Goal: Task Accomplishment & Management: Manage account settings

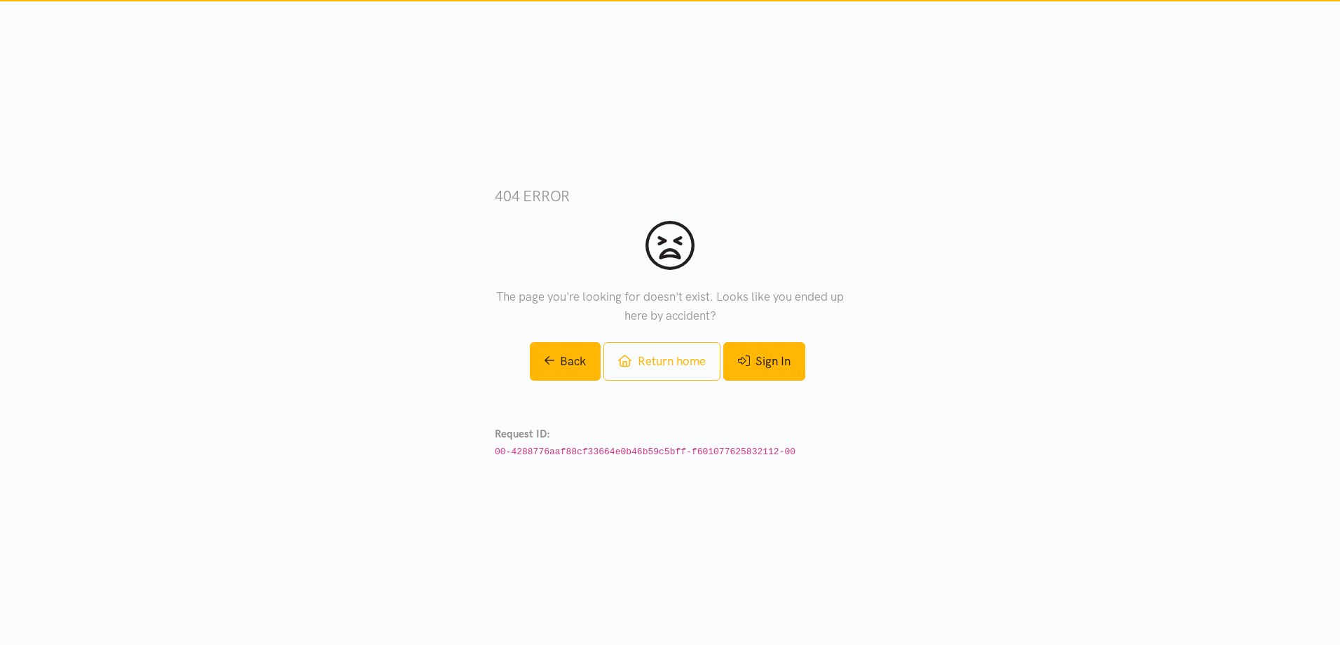
click at [763, 355] on link "Sign In" at bounding box center [764, 361] width 82 height 39
click at [662, 363] on link "Return home" at bounding box center [662, 361] width 116 height 39
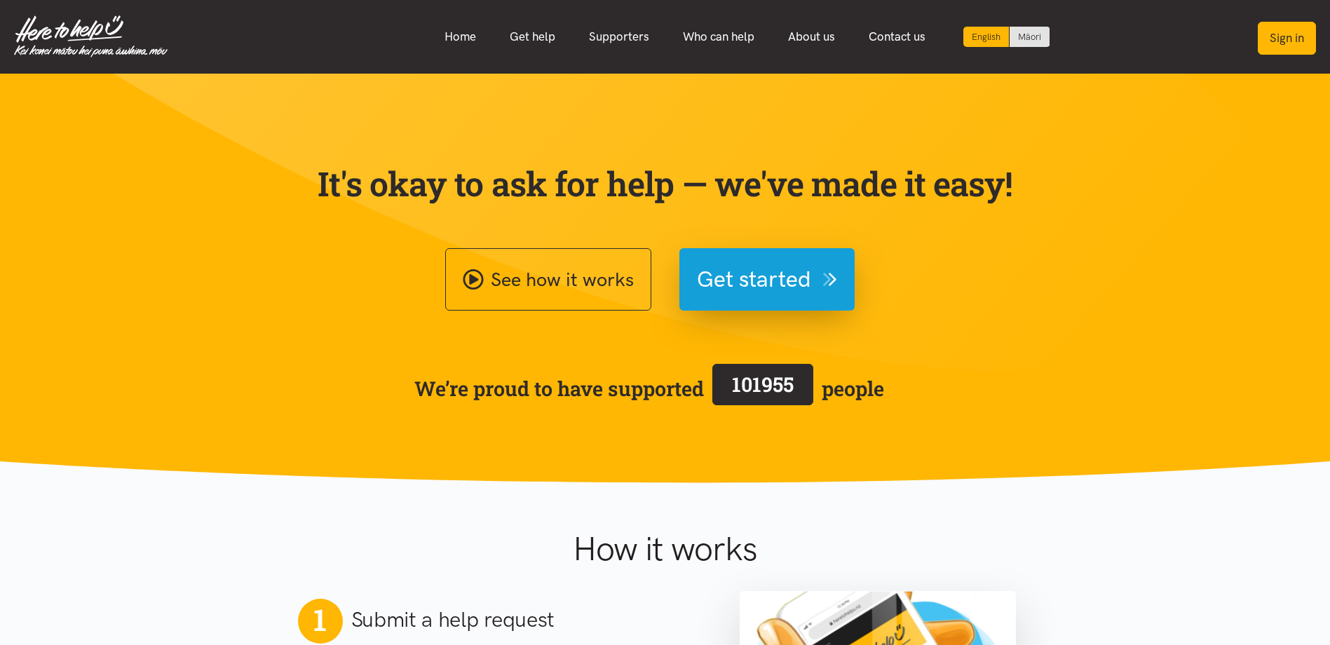
click at [1300, 34] on button "Sign in" at bounding box center [1287, 38] width 58 height 33
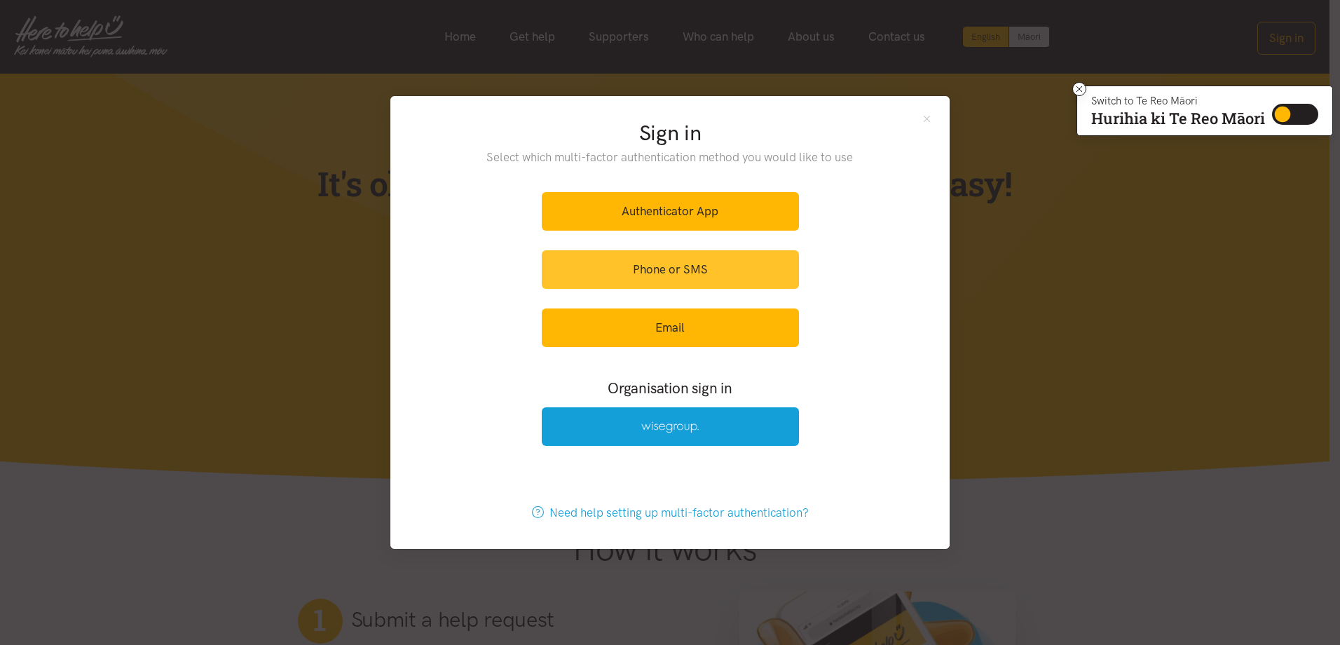
click at [692, 265] on link "Phone or SMS" at bounding box center [670, 269] width 257 height 39
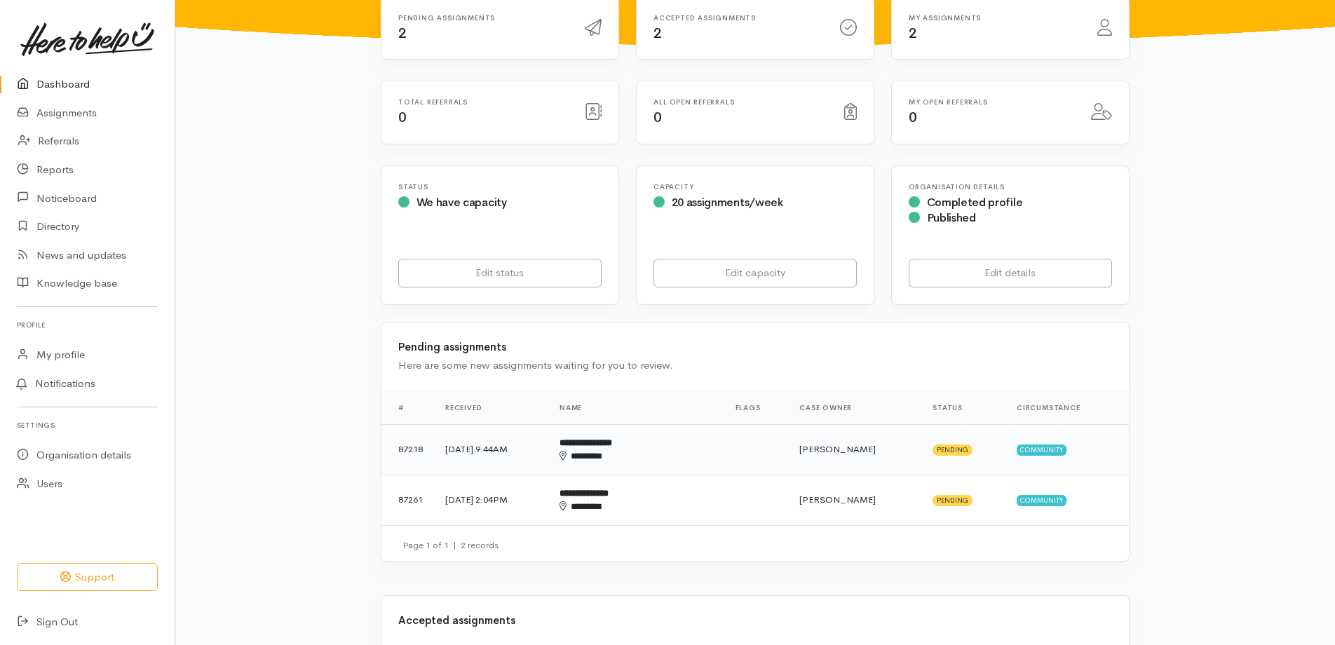
scroll to position [140, 0]
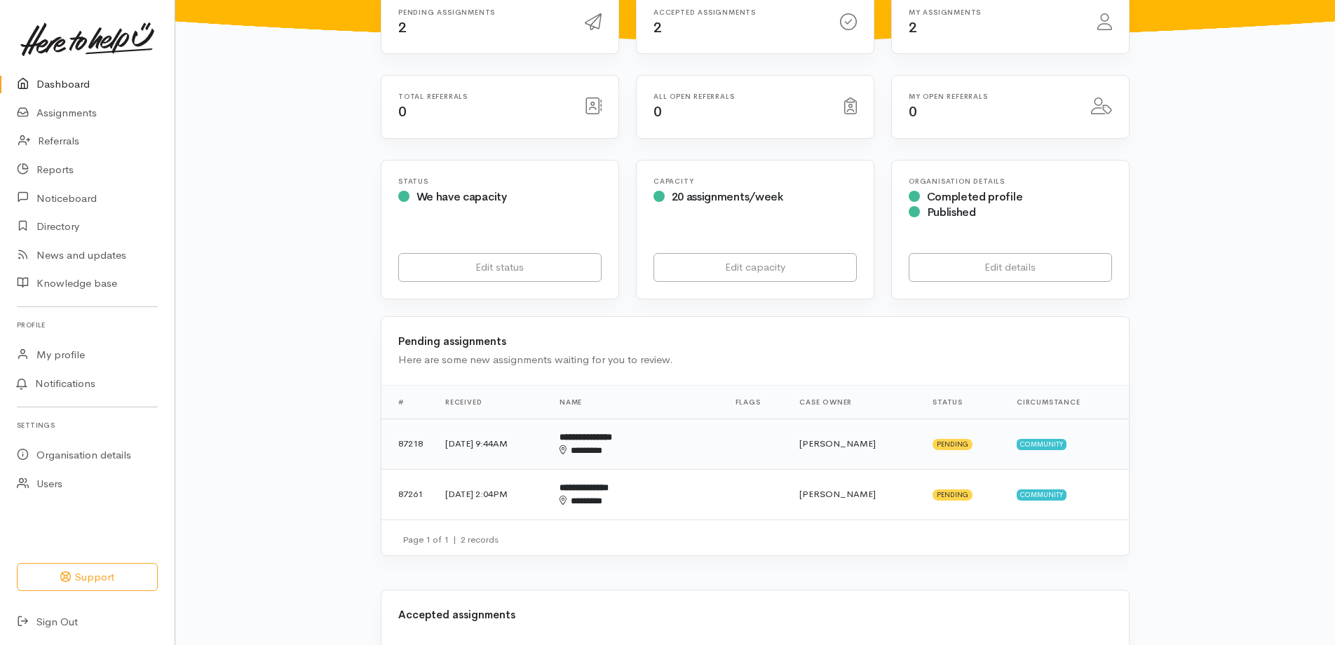
click at [884, 436] on td "Karli Morris" at bounding box center [854, 444] width 133 height 50
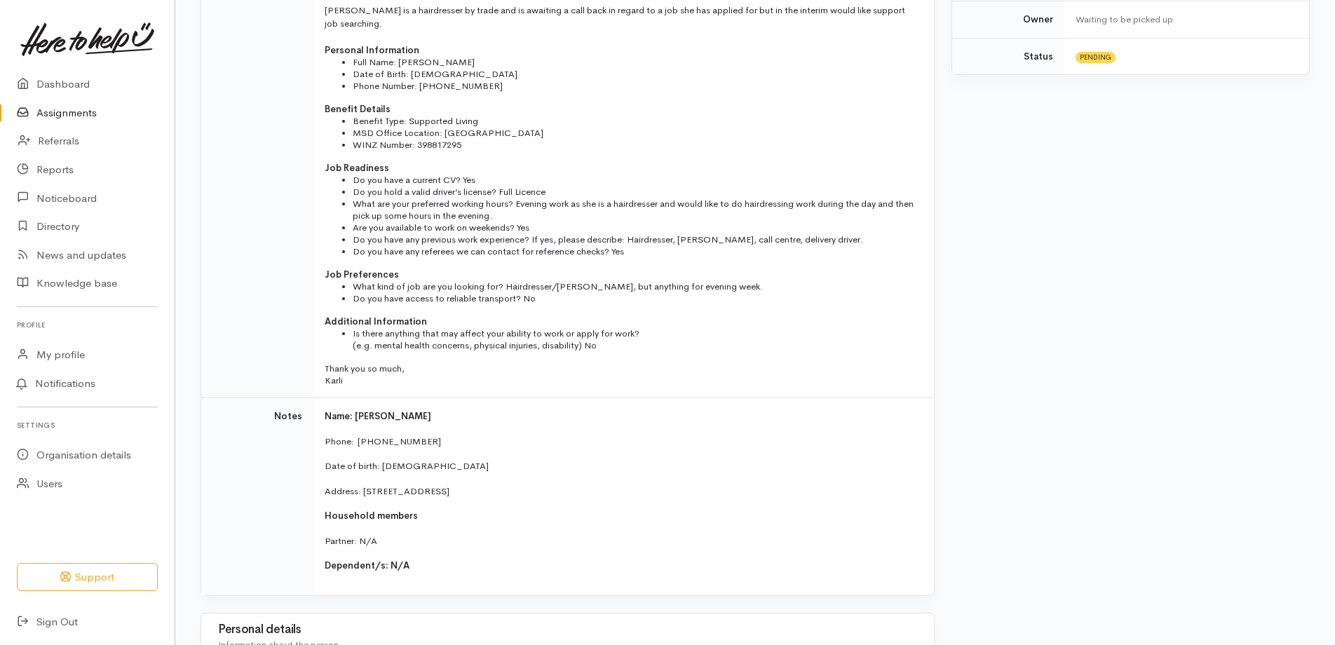
scroll to position [351, 0]
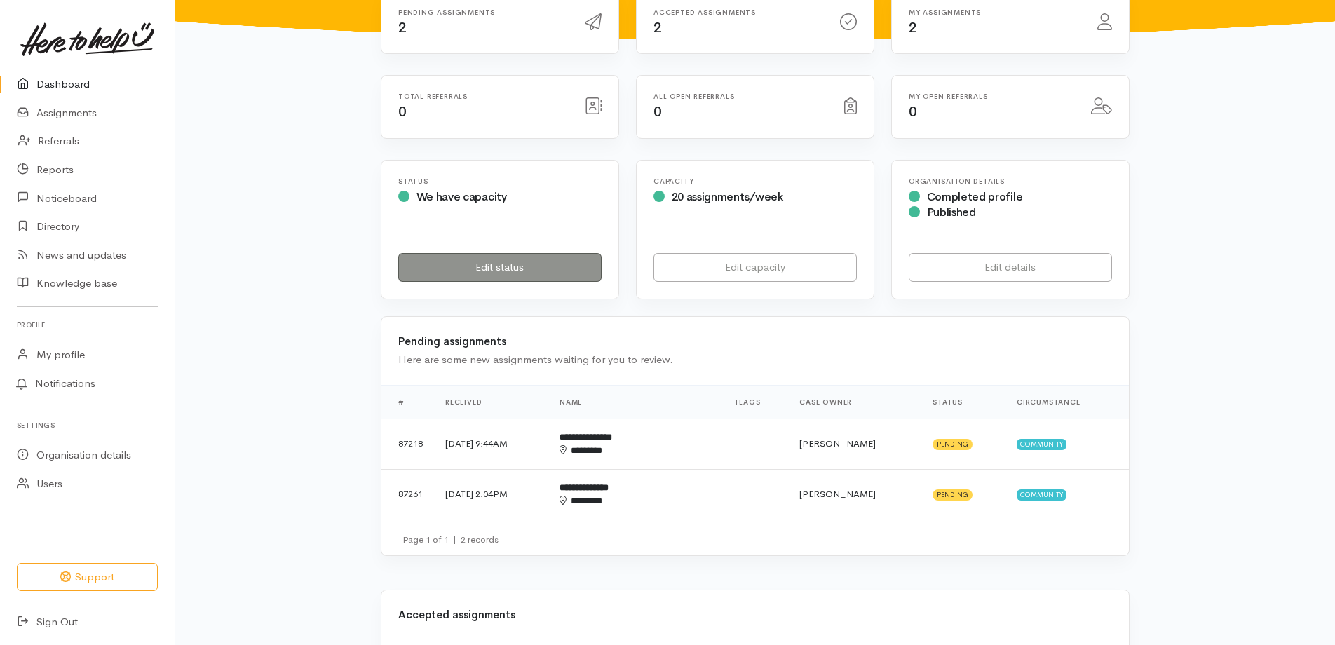
scroll to position [210, 0]
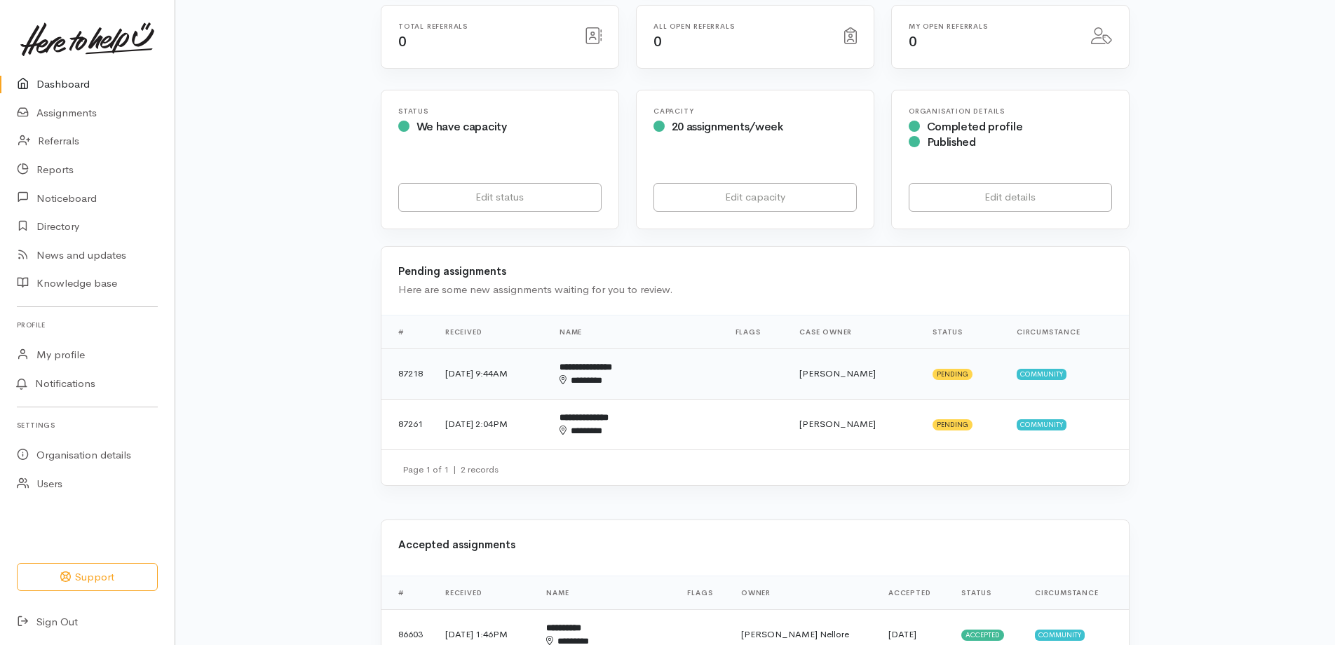
click at [669, 388] on td "**********" at bounding box center [636, 373] width 176 height 50
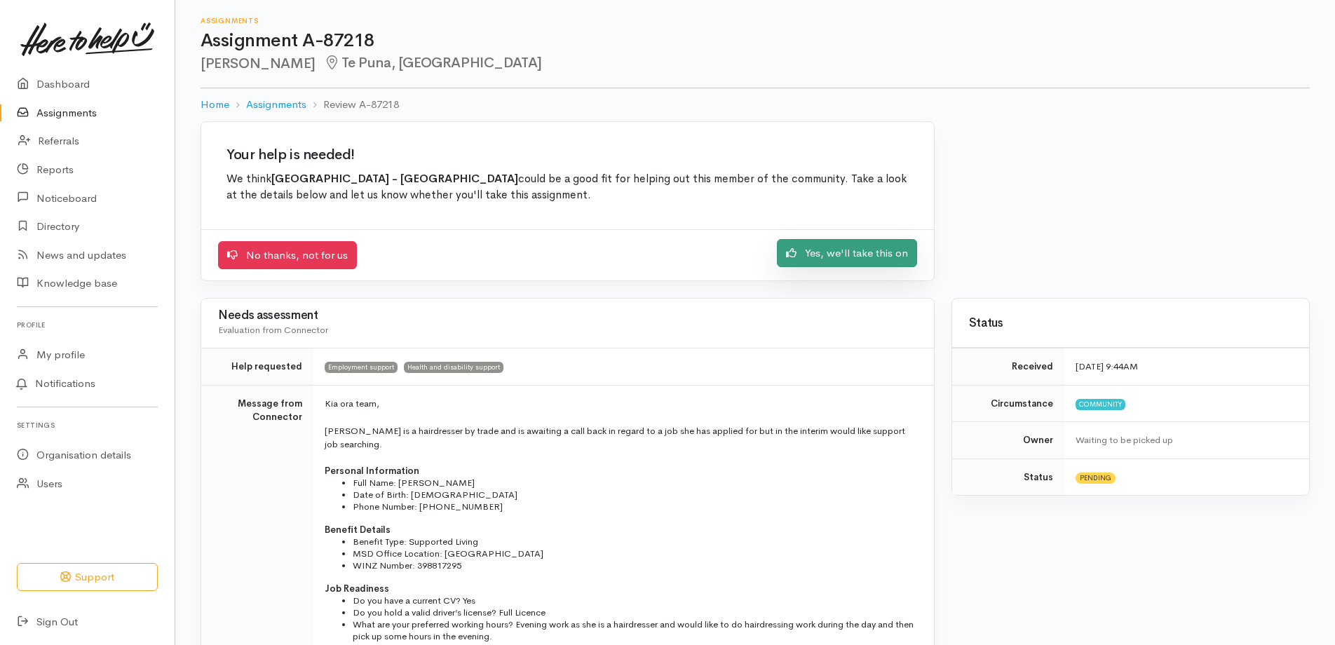
drag, startPoint x: 828, startPoint y: 267, endPoint x: 820, endPoint y: 269, distance: 8.7
click at [828, 267] on link "Yes, we'll take this on" at bounding box center [847, 253] width 140 height 29
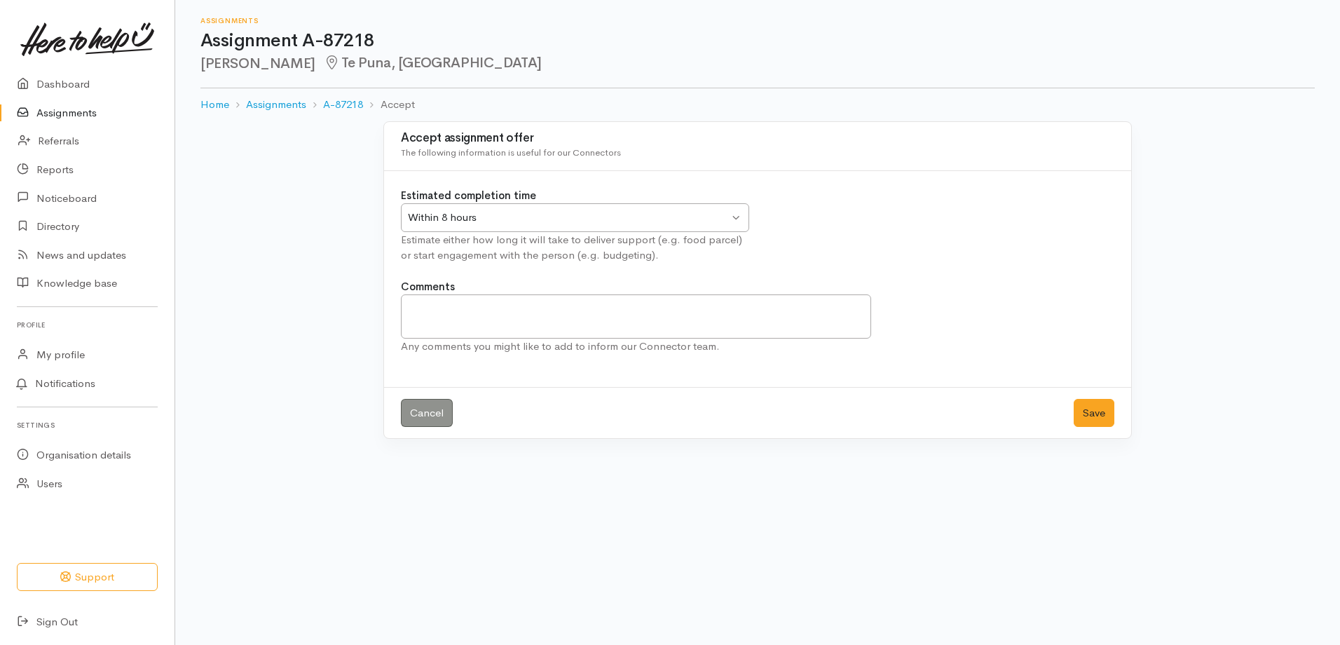
click at [497, 226] on div "Within 8 hours Within 8 hours" at bounding box center [575, 217] width 348 height 29
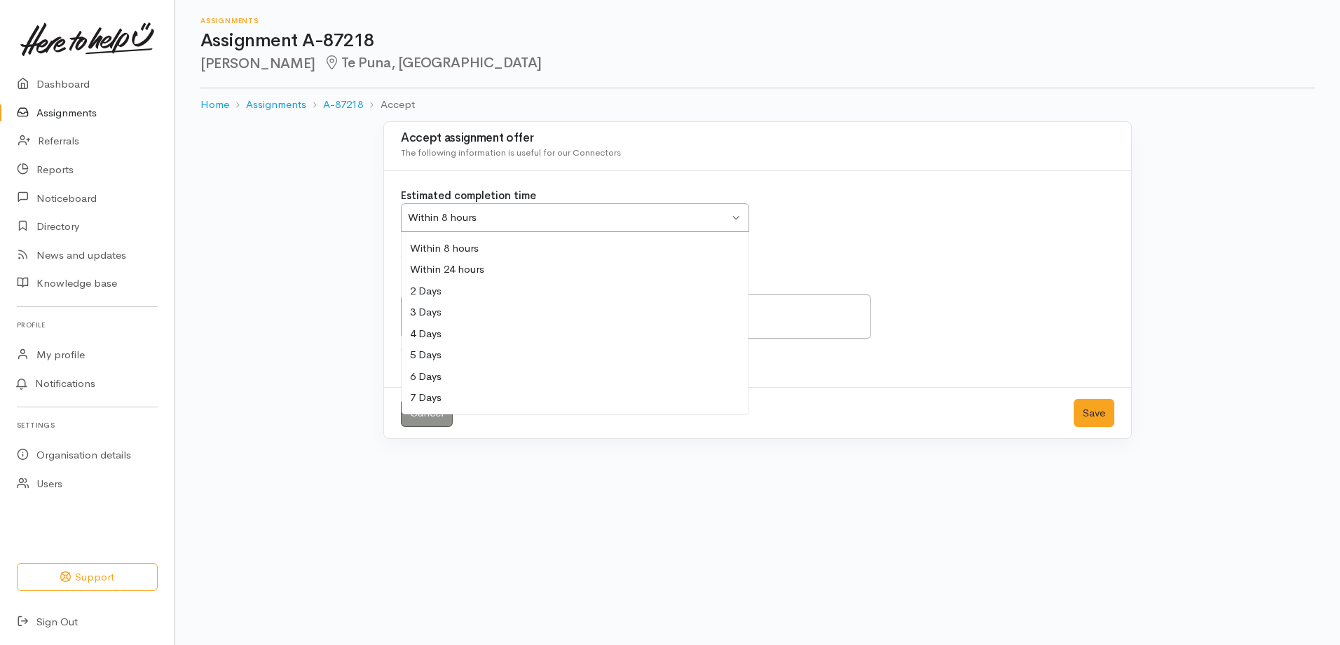
click at [497, 226] on div "Within 8 hours Within 8 hours" at bounding box center [575, 217] width 348 height 29
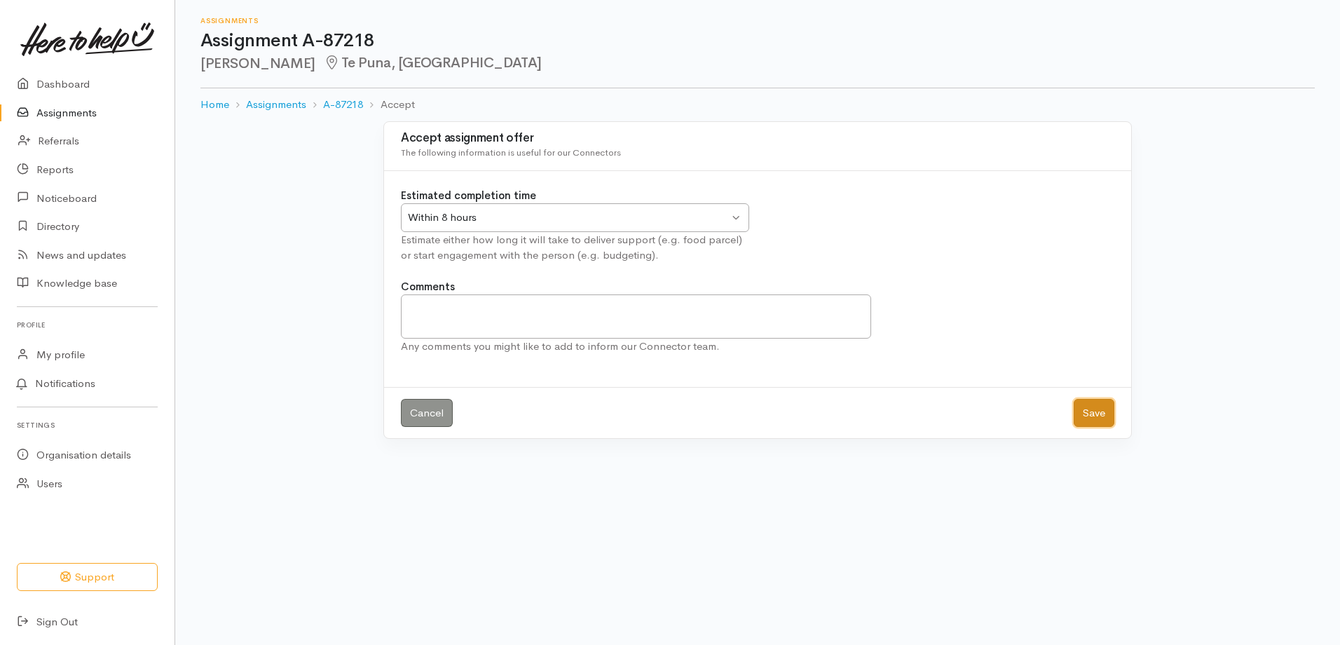
drag, startPoint x: 1110, startPoint y: 418, endPoint x: 1098, endPoint y: 421, distance: 12.9
click at [1109, 418] on button "Save" at bounding box center [1094, 413] width 41 height 29
click at [67, 116] on link "Assignments" at bounding box center [87, 113] width 175 height 29
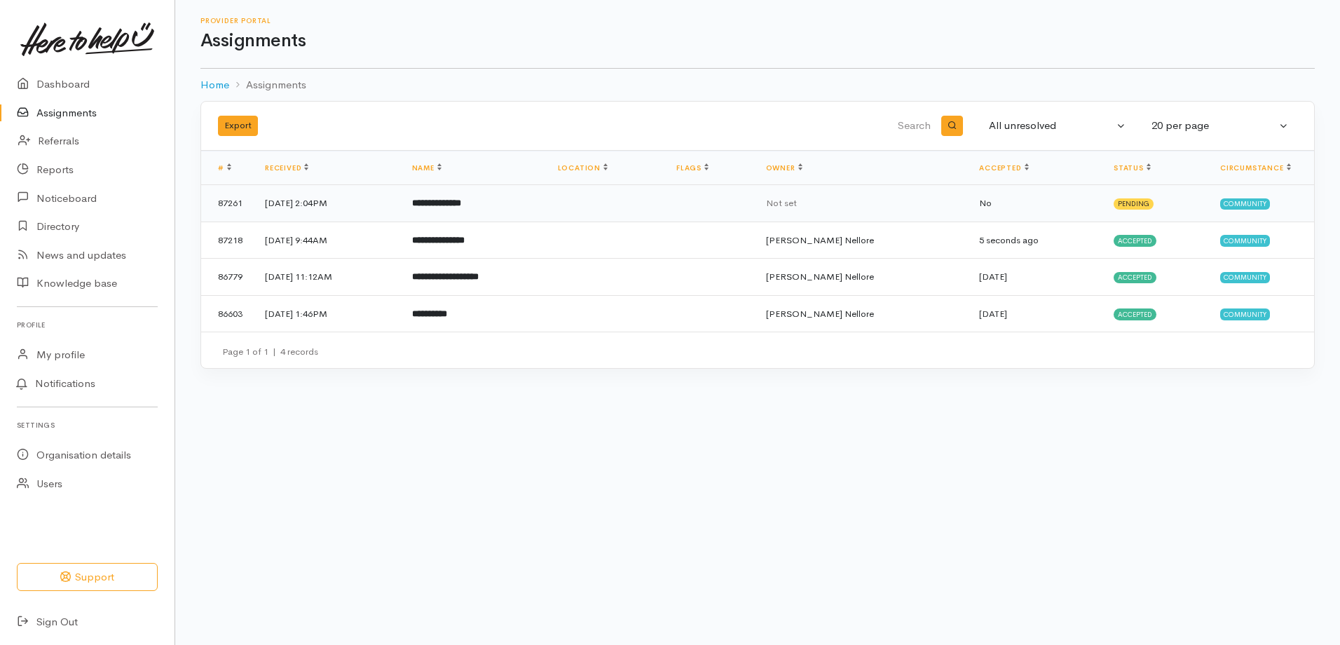
click at [524, 212] on td "**********" at bounding box center [474, 203] width 146 height 37
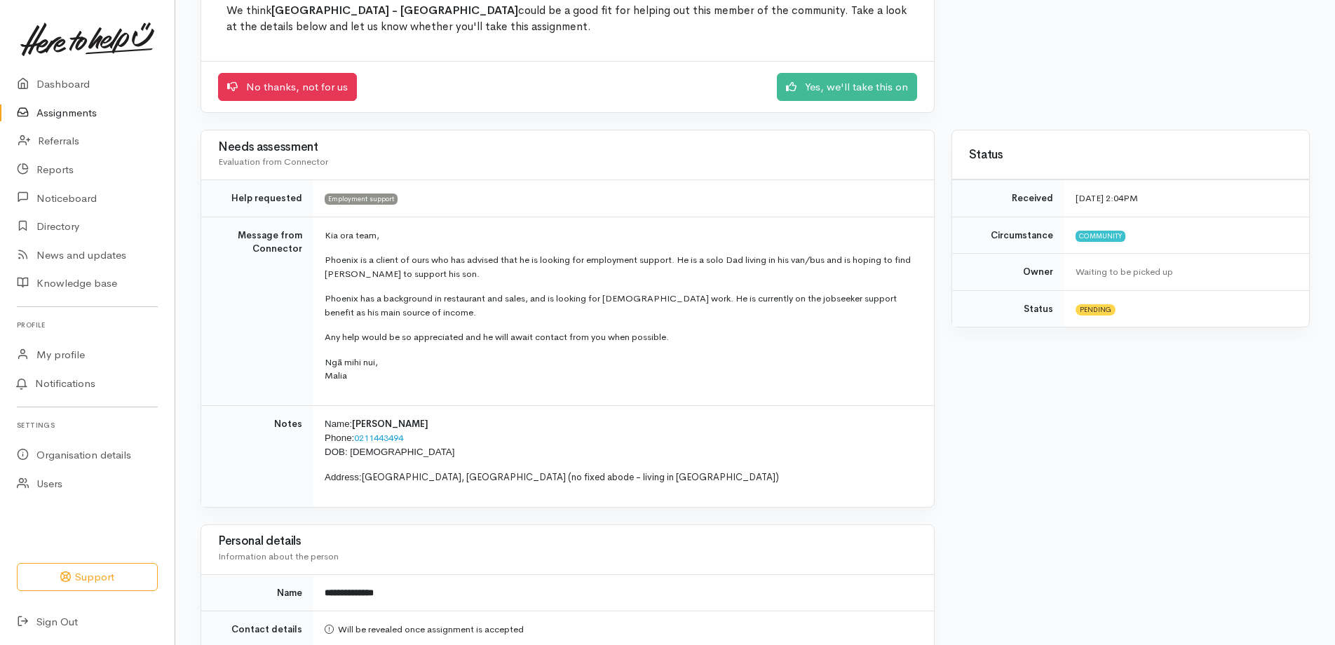
scroll to position [147, 0]
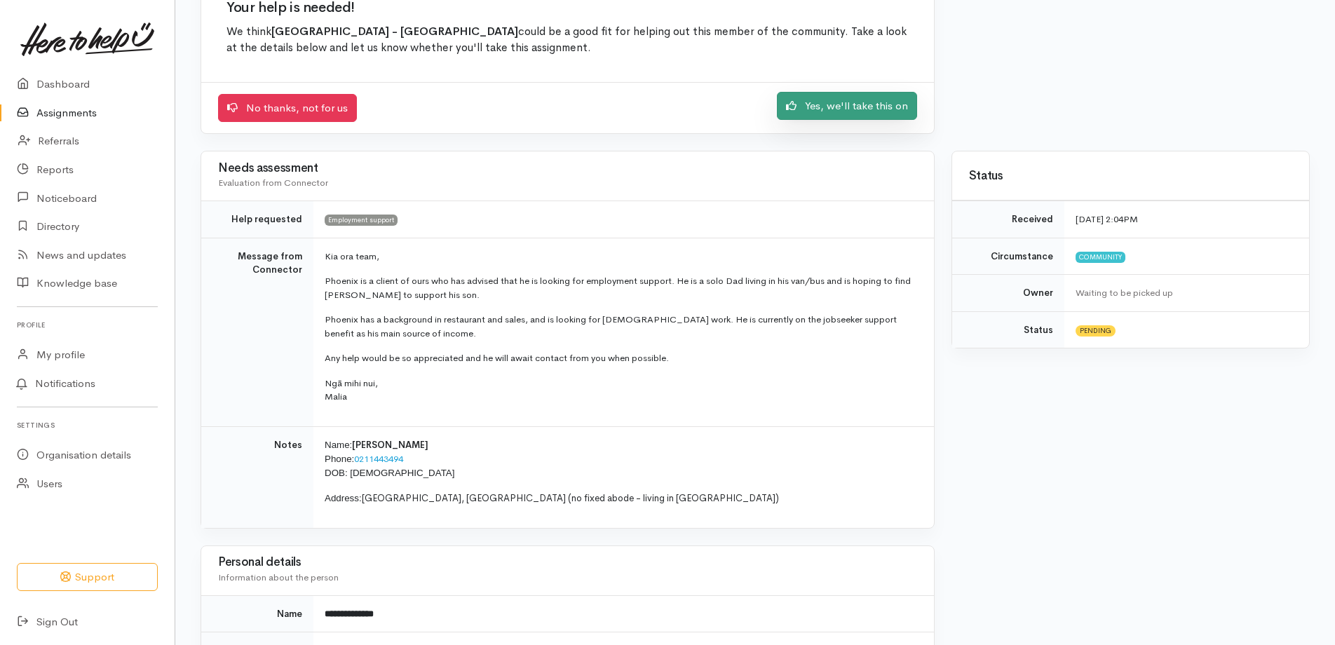
click at [831, 114] on link "Yes, we'll take this on" at bounding box center [847, 106] width 140 height 29
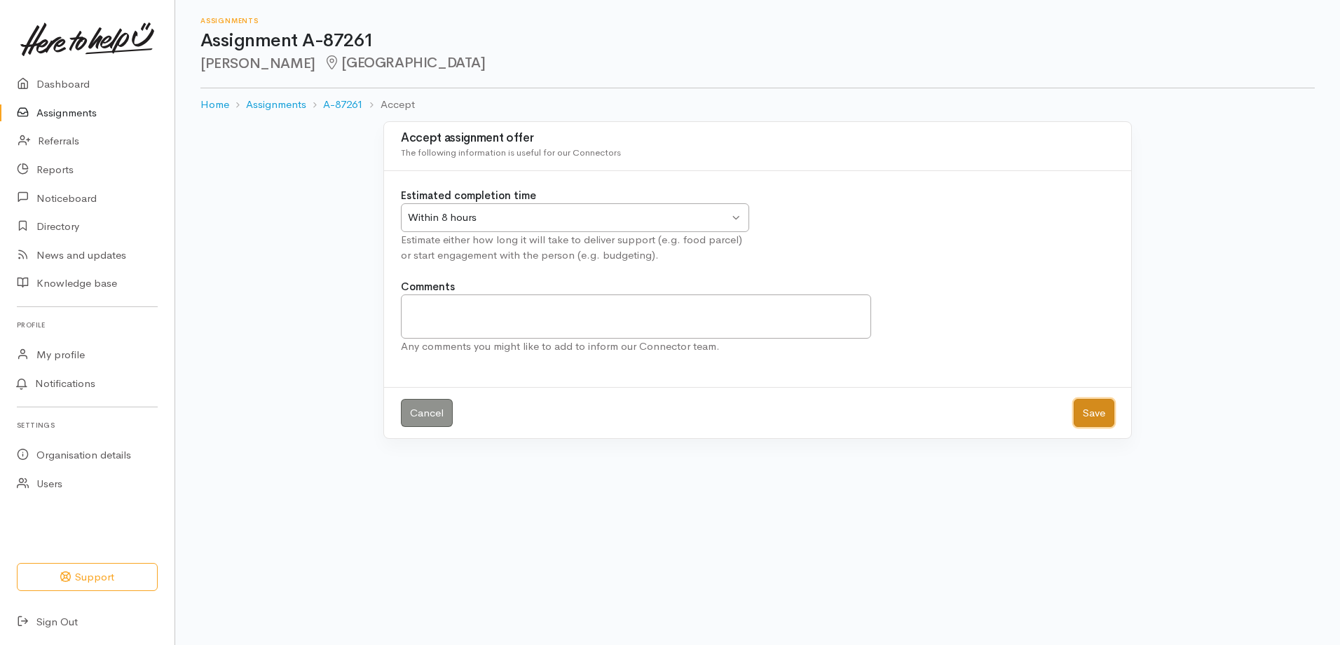
click at [1082, 412] on button "Save" at bounding box center [1094, 413] width 41 height 29
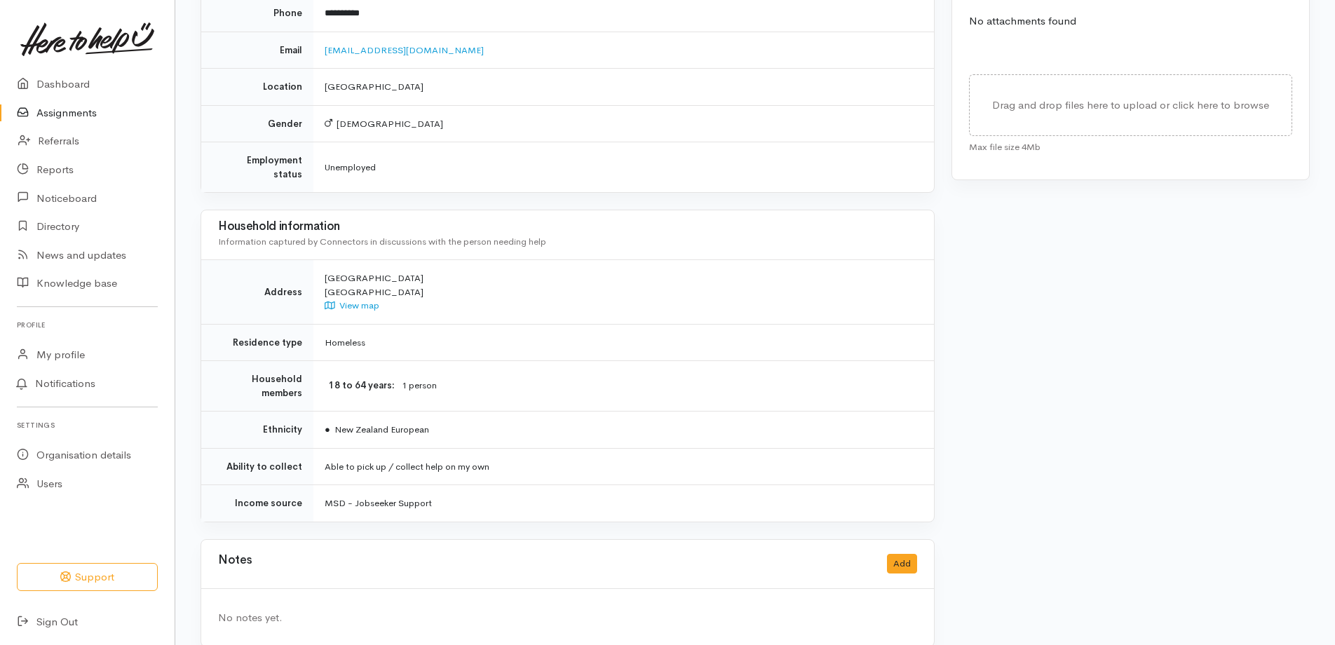
scroll to position [636, 0]
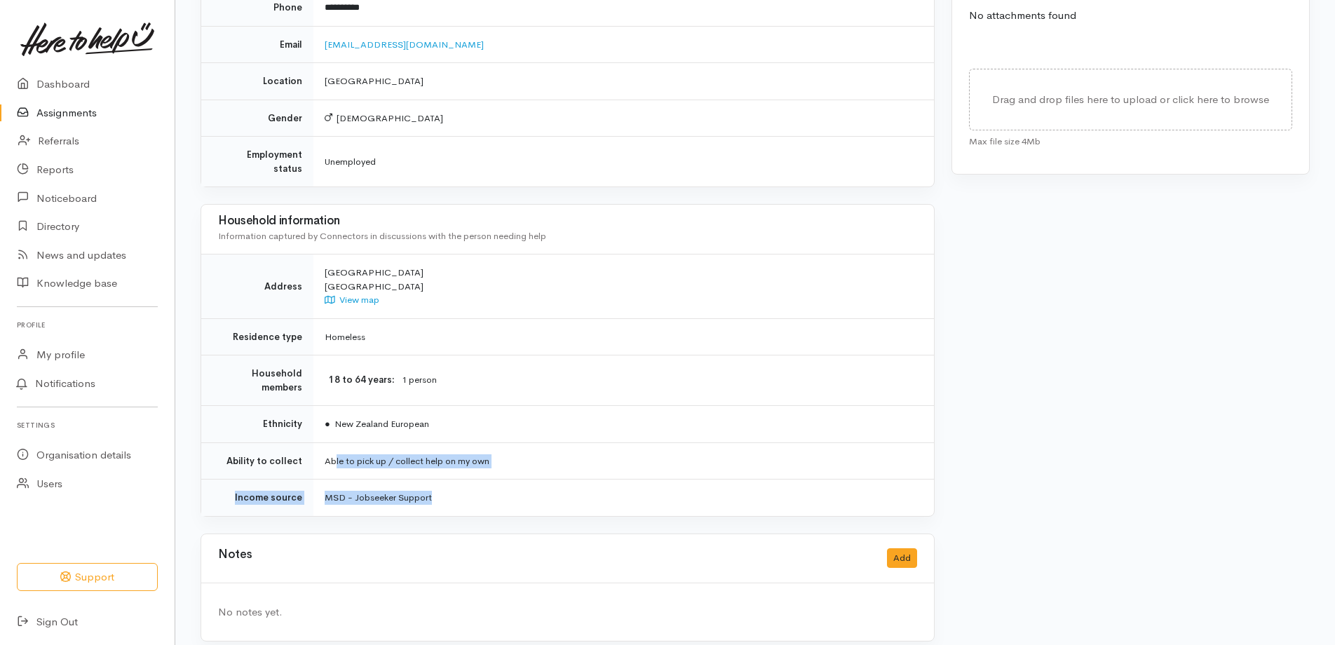
drag, startPoint x: 377, startPoint y: 468, endPoint x: 330, endPoint y: 462, distance: 48.0
click at [330, 462] on tbody "Address [GEOGRAPHIC_DATA] [GEOGRAPHIC_DATA] View map Residence type Homeless Ho…" at bounding box center [567, 384] width 733 height 261
drag, startPoint x: 330, startPoint y: 462, endPoint x: 437, endPoint y: 487, distance: 110.9
click at [437, 487] on td "MSD - Jobseeker Support" at bounding box center [623, 498] width 620 height 36
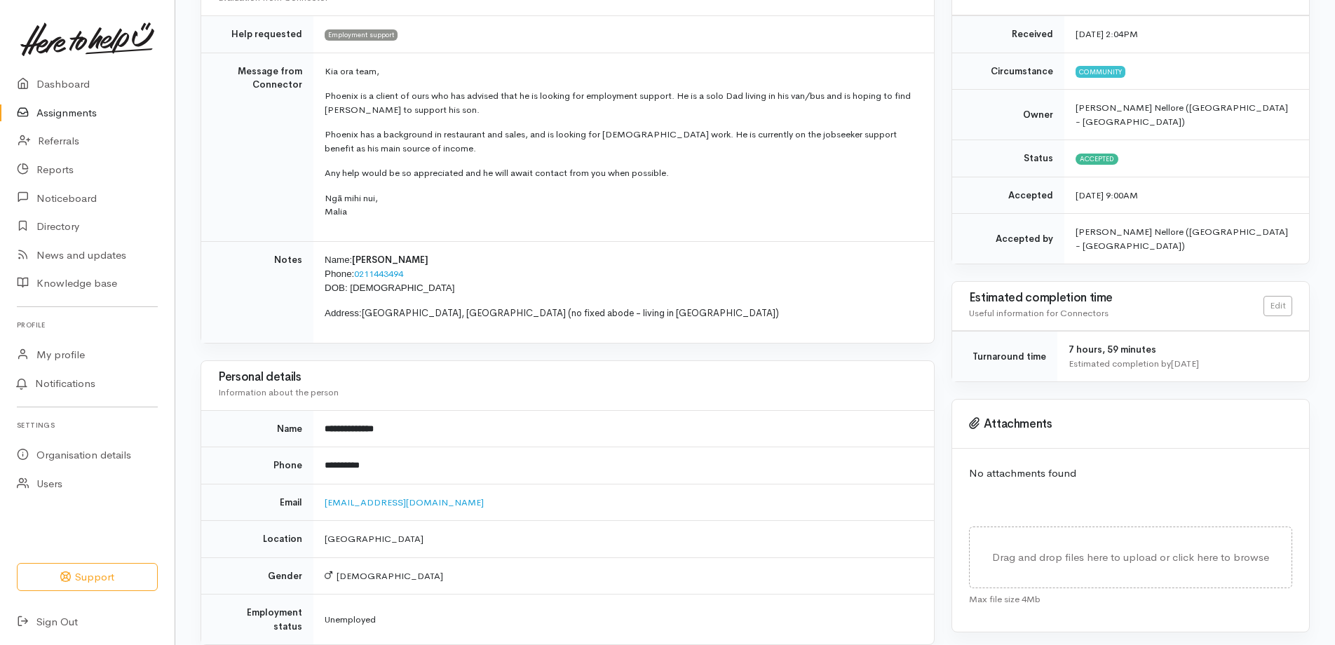
scroll to position [145, 0]
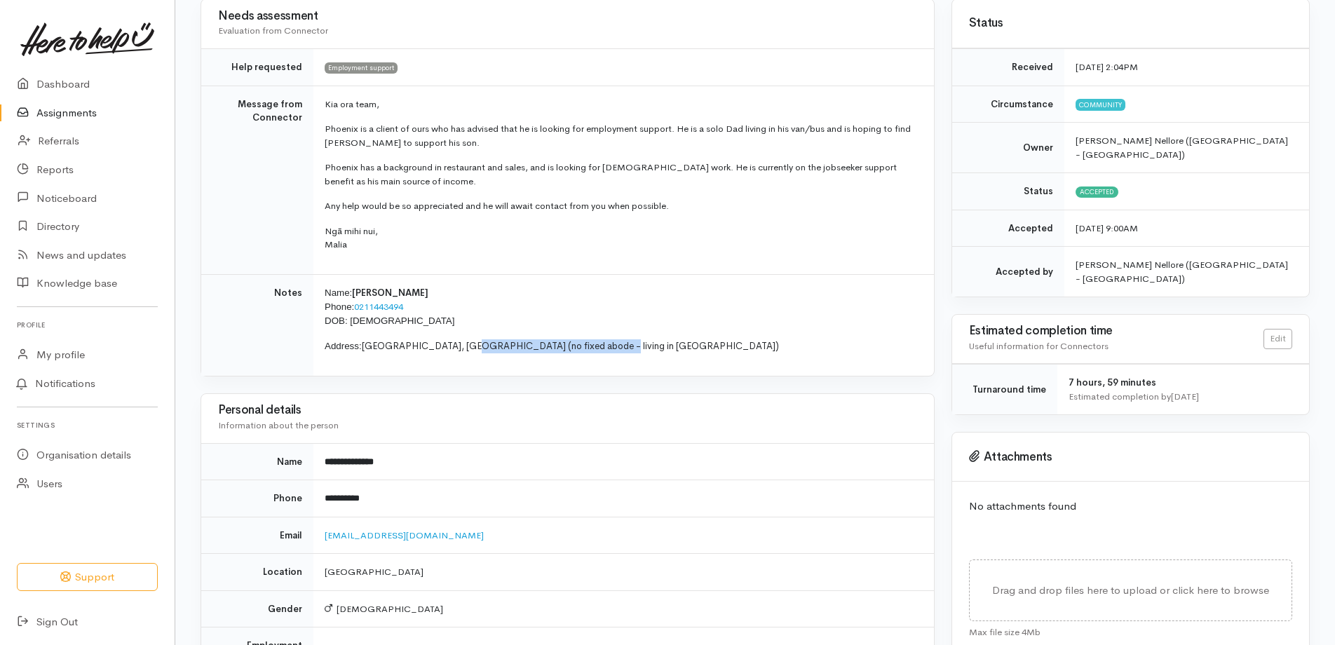
drag, startPoint x: 623, startPoint y: 341, endPoint x: 466, endPoint y: 351, distance: 157.3
click at [466, 351] on p "Address: [GEOGRAPHIC_DATA], [GEOGRAPHIC_DATA] (no fixed abode - living in [GEOG…" at bounding box center [621, 346] width 592 height 14
click at [463, 351] on span "[GEOGRAPHIC_DATA], [GEOGRAPHIC_DATA] (no fixed abode - living in [GEOGRAPHIC_DA…" at bounding box center [570, 346] width 417 height 12
drag, startPoint x: 466, startPoint y: 350, endPoint x: 593, endPoint y: 347, distance: 127.6
click at [593, 347] on span "[GEOGRAPHIC_DATA], [GEOGRAPHIC_DATA] (no fixed abode - living in [GEOGRAPHIC_DA…" at bounding box center [570, 346] width 417 height 12
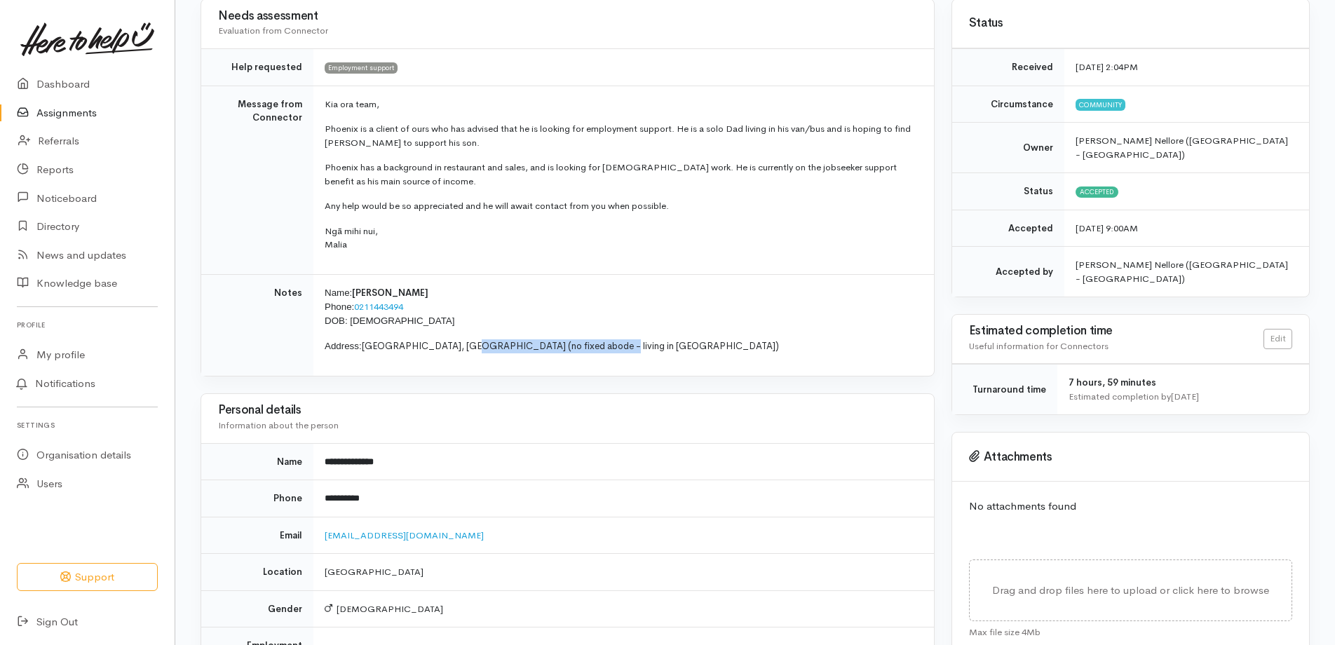
click at [593, 347] on span "[GEOGRAPHIC_DATA], [GEOGRAPHIC_DATA] (no fixed abode - living in [GEOGRAPHIC_DA…" at bounding box center [570, 346] width 417 height 12
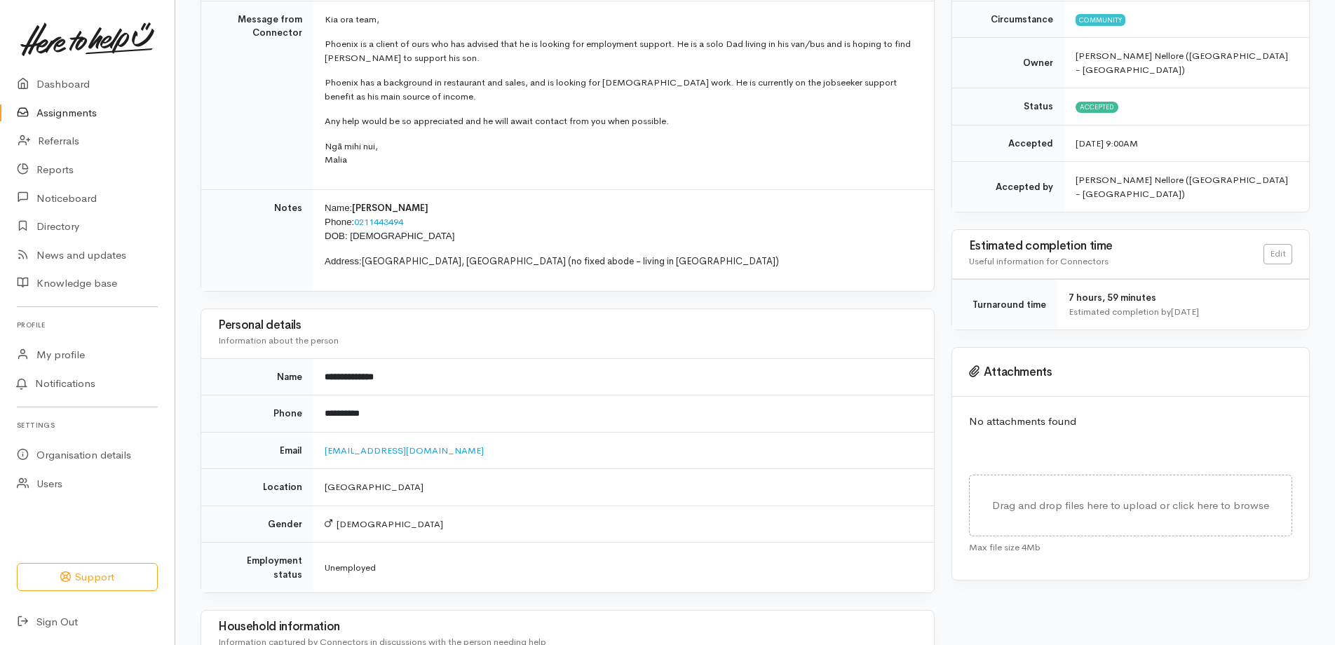
scroll to position [0, 0]
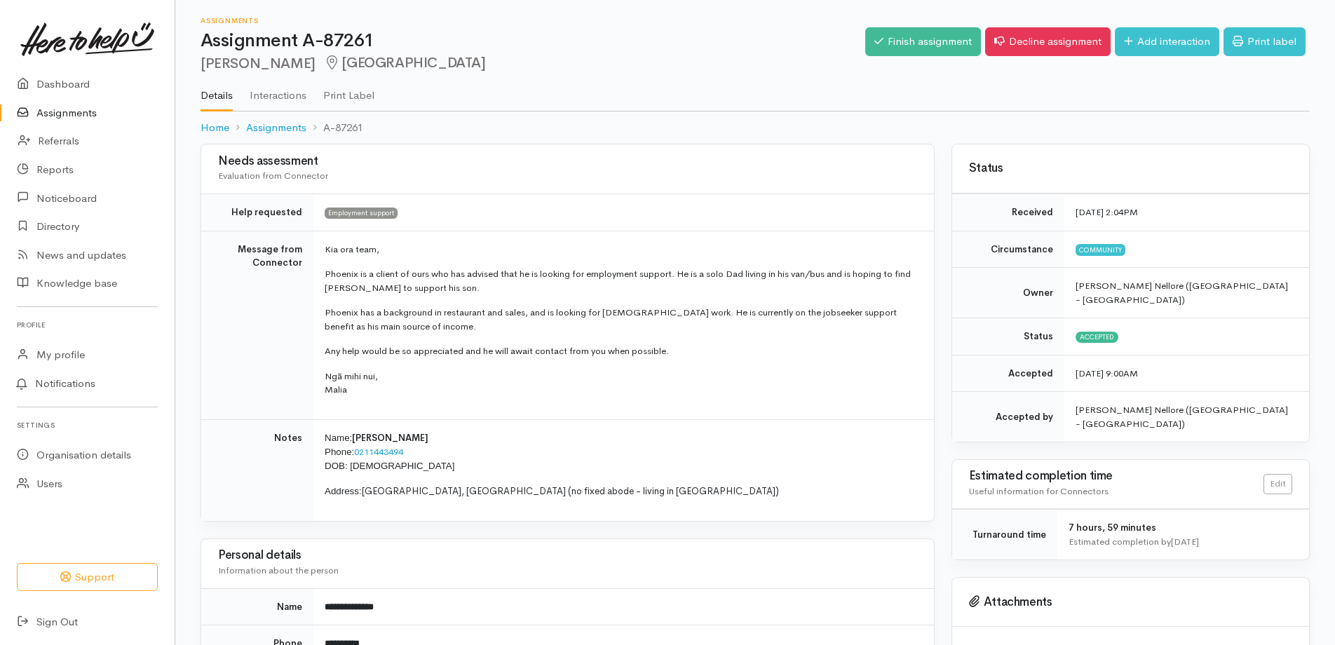
drag, startPoint x: 503, startPoint y: 489, endPoint x: 213, endPoint y: 151, distance: 444.9
copy div "**********"
